Goal: Use online tool/utility: Utilize a website feature to perform a specific function

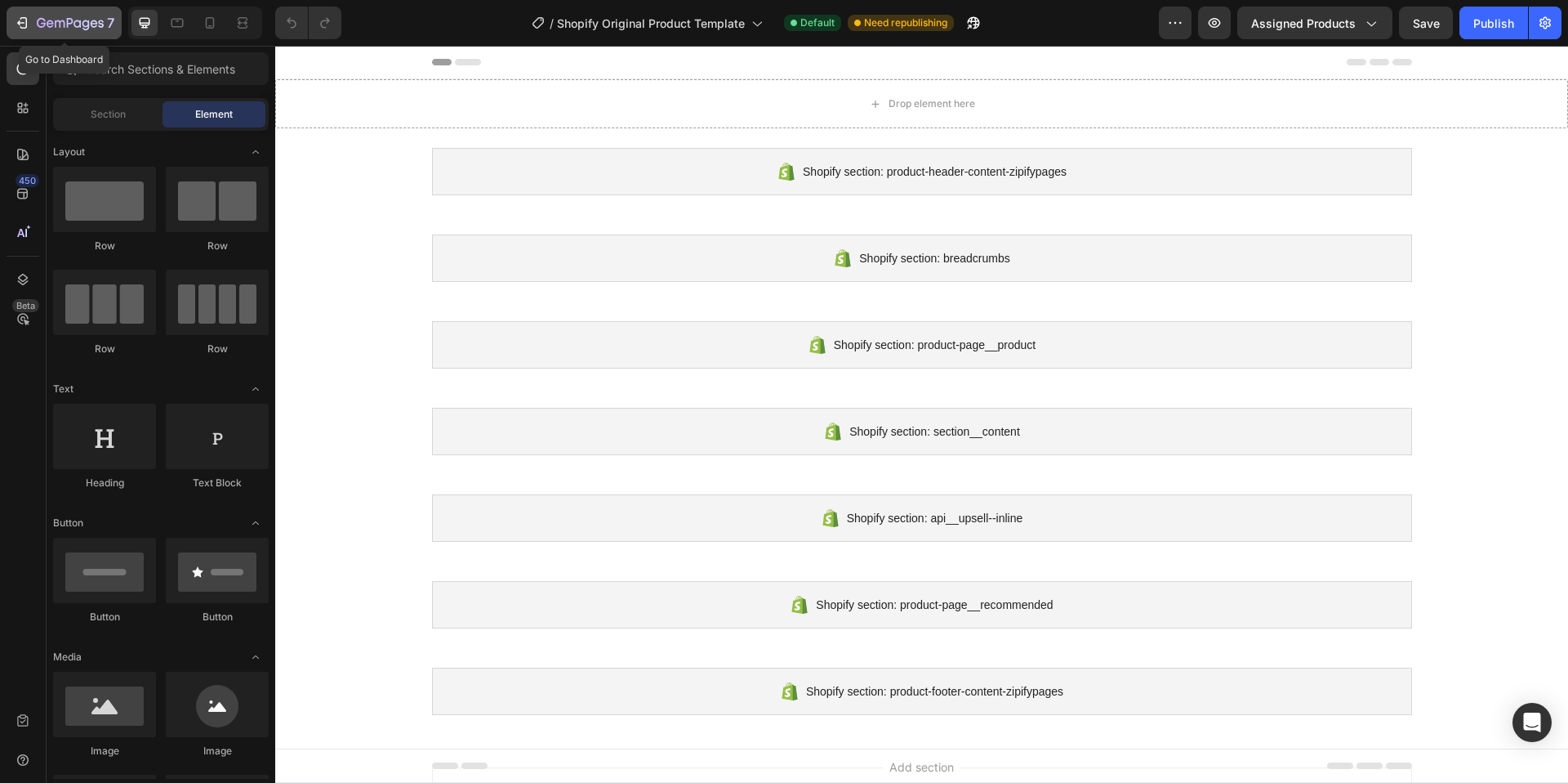
click at [29, 19] on icon "button" at bounding box center [22, 22] width 16 height 16
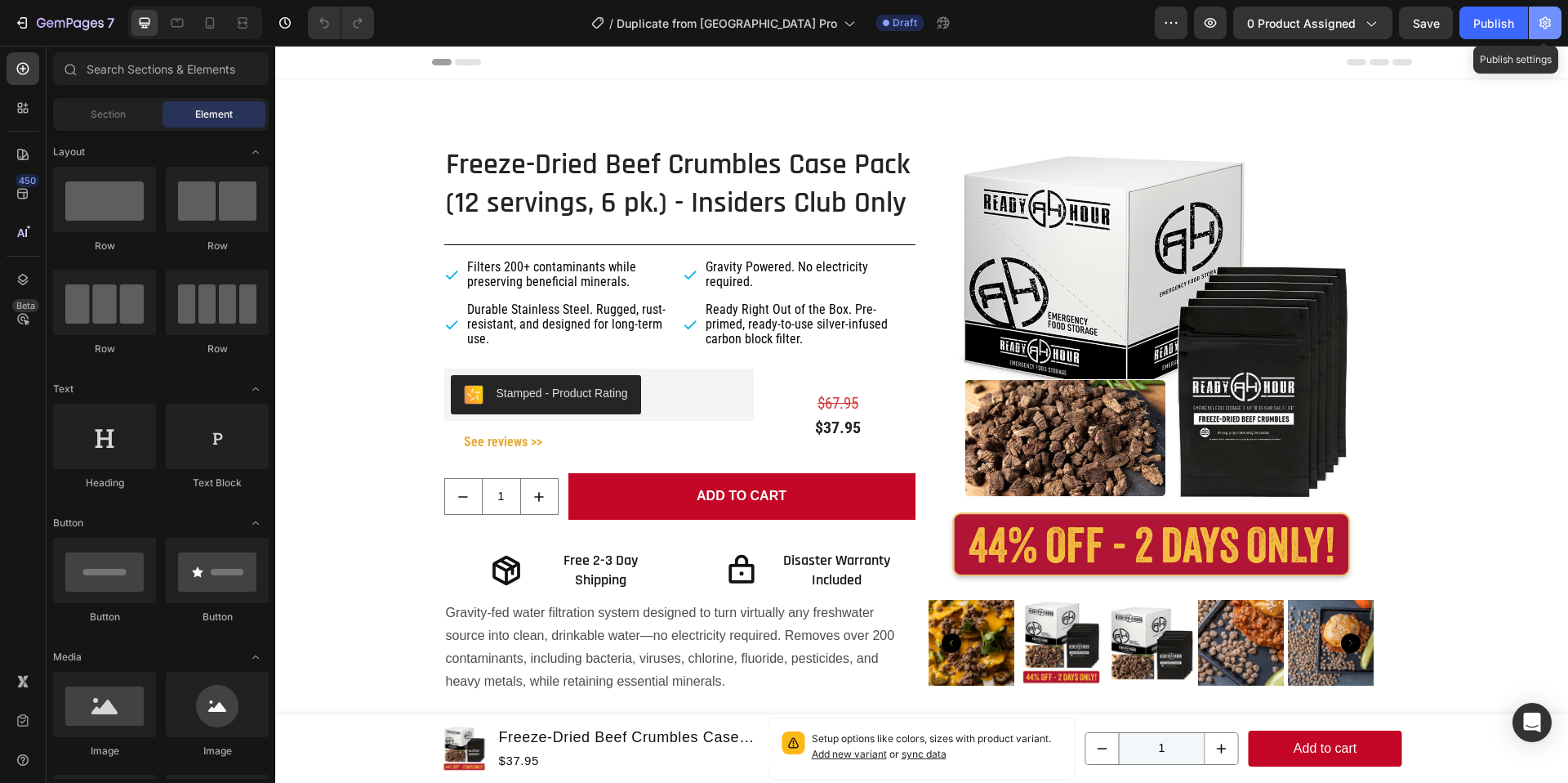
click at [1539, 24] on icon "button" at bounding box center [1546, 22] width 16 height 16
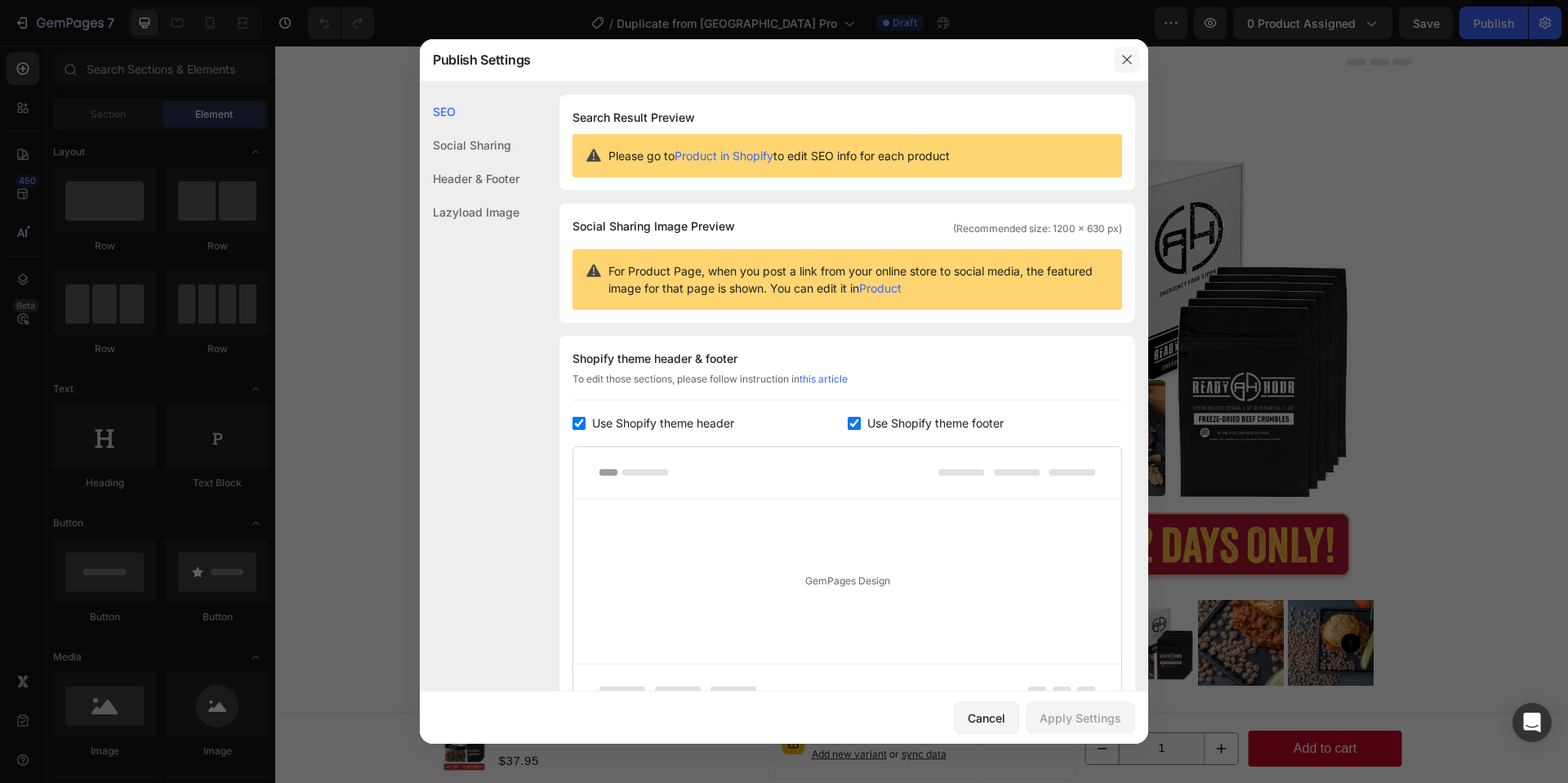
click at [1128, 64] on icon "button" at bounding box center [1127, 59] width 13 height 13
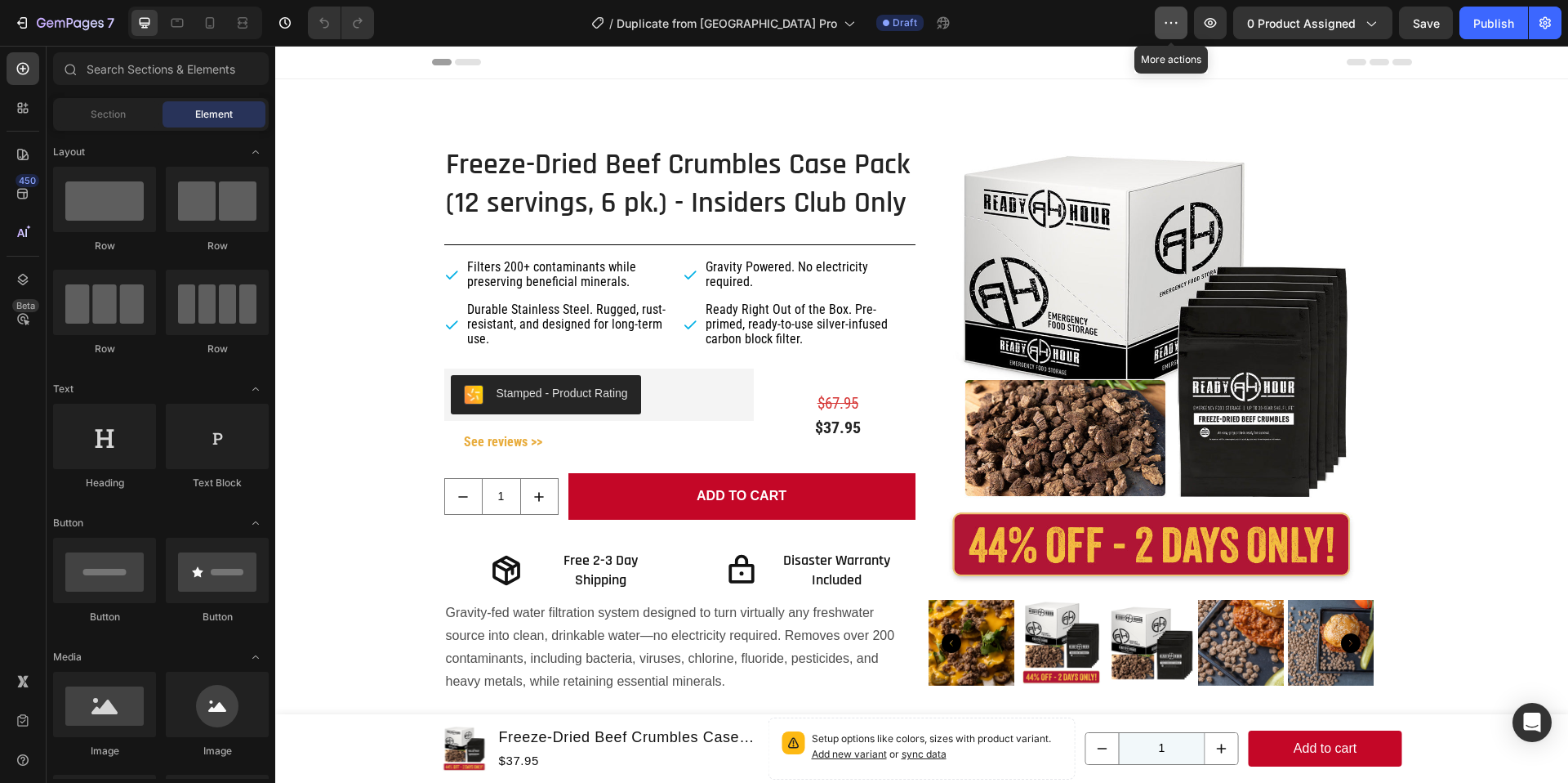
click at [1178, 25] on icon "button" at bounding box center [1171, 22] width 16 height 16
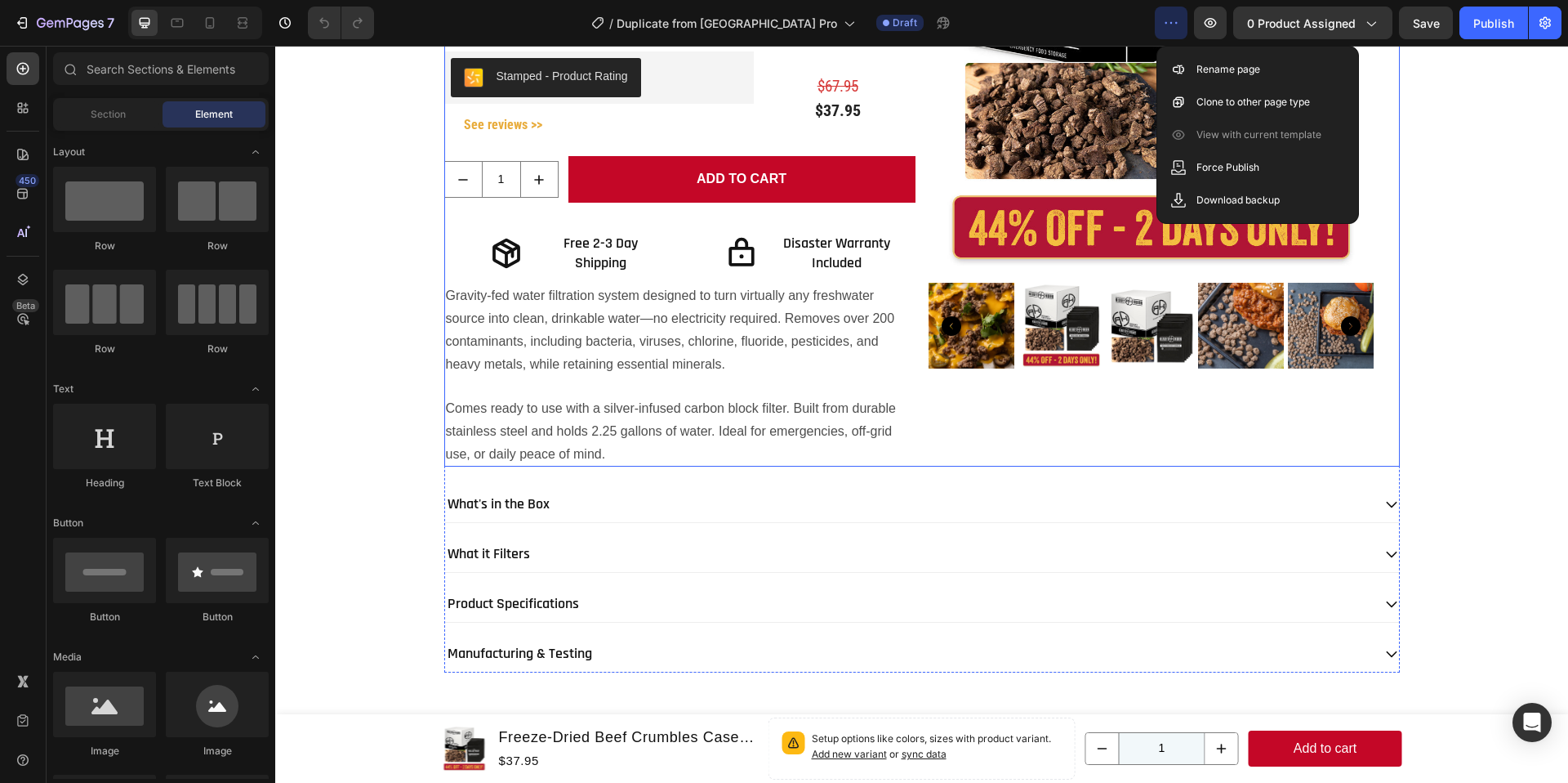
scroll to position [242, 0]
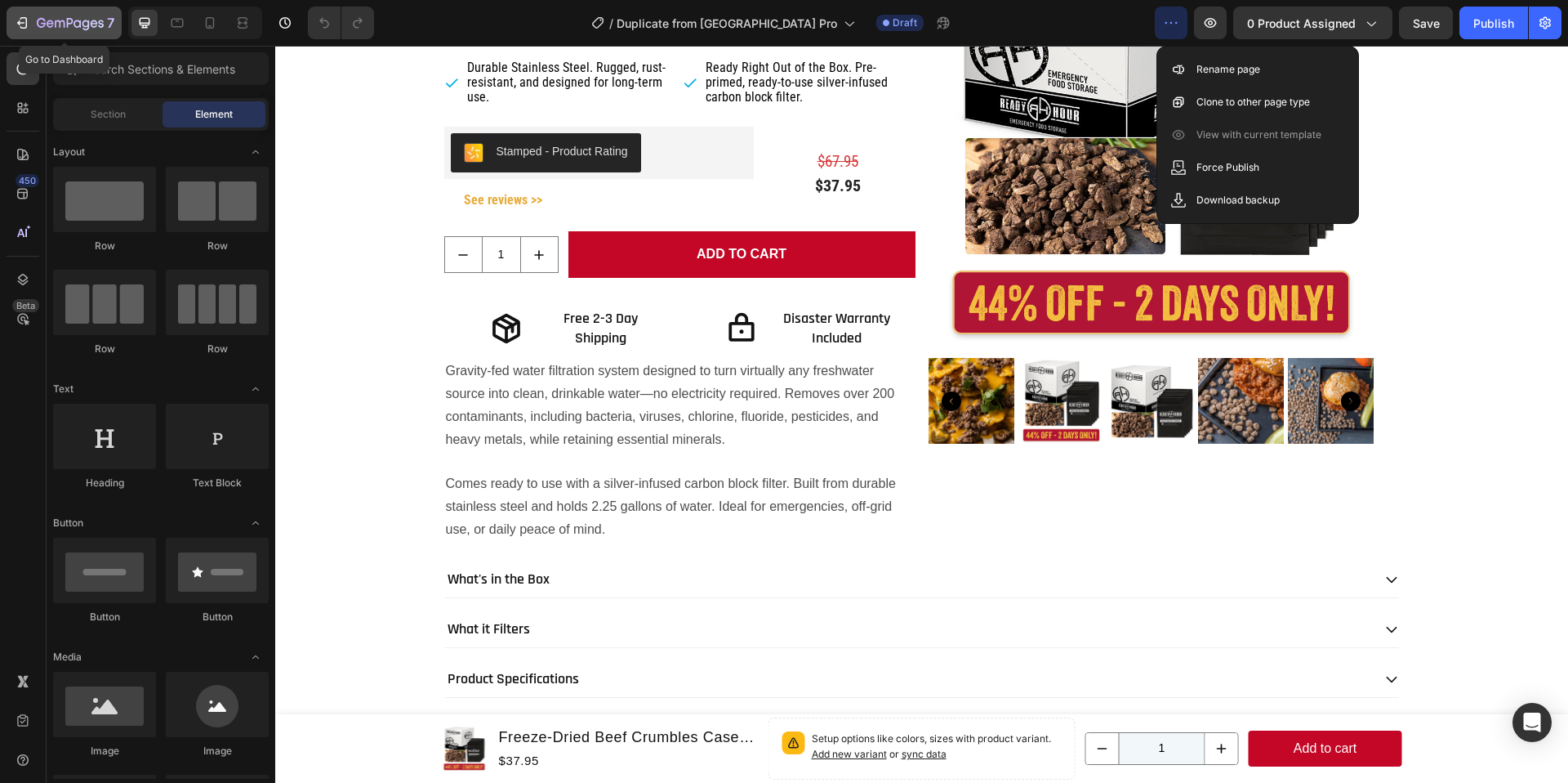
click at [21, 23] on icon "button" at bounding box center [21, 22] width 7 height 4
